Goal: Browse casually

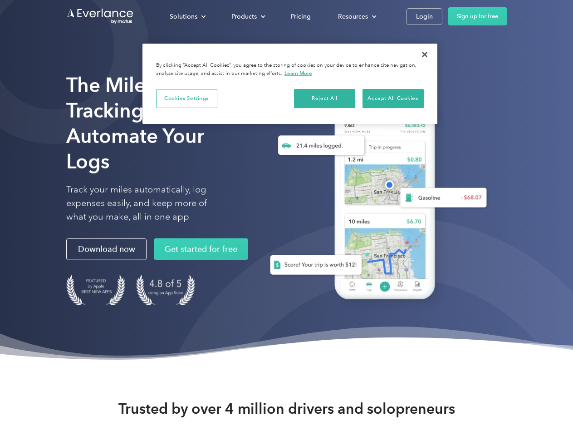
click at [187, 16] on div "Solutions" at bounding box center [184, 16] width 28 height 11
click at [247, 16] on div "Products" at bounding box center [243, 16] width 25 height 11
click at [356, 16] on div "Resources" at bounding box center [353, 16] width 30 height 11
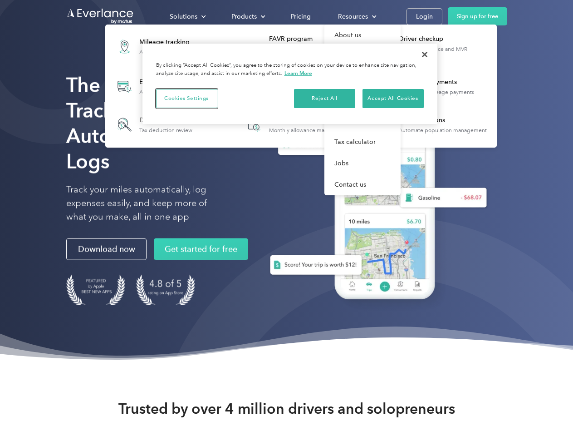
click at [186, 98] on button "Cookies Settings" at bounding box center [186, 98] width 61 height 19
click at [325, 98] on button "Reject All" at bounding box center [324, 98] width 61 height 19
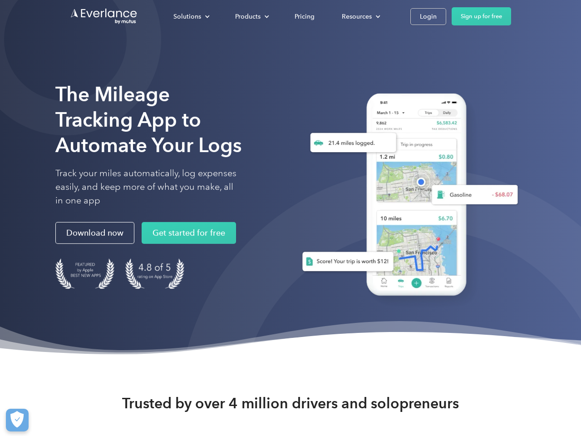
click at [393, 98] on div "When you visit any website, it may store or retrieve information on your browse…" at bounding box center [291, 104] width 232 height 71
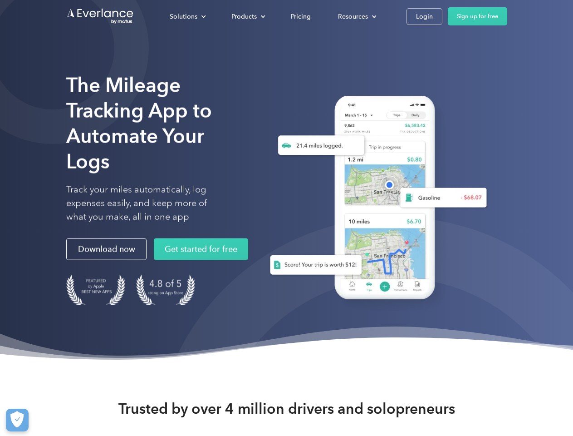
click at [425, 54] on div "The Mileage Tracking App to Automate Your Logs Track your miles automatically, …" at bounding box center [286, 181] width 573 height 363
